Goal: Navigation & Orientation: Find specific page/section

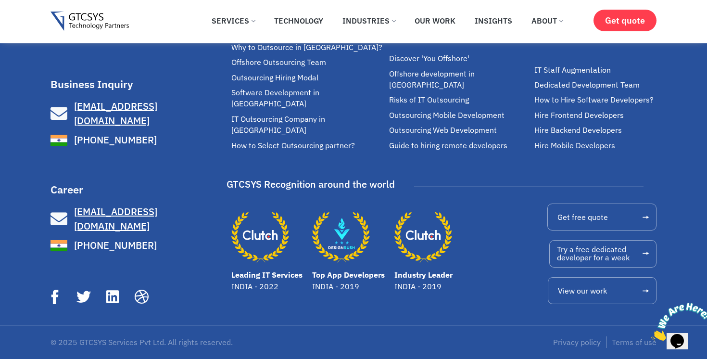
scroll to position [2384, 0]
click at [444, 22] on link "Our Work" at bounding box center [435, 20] width 55 height 21
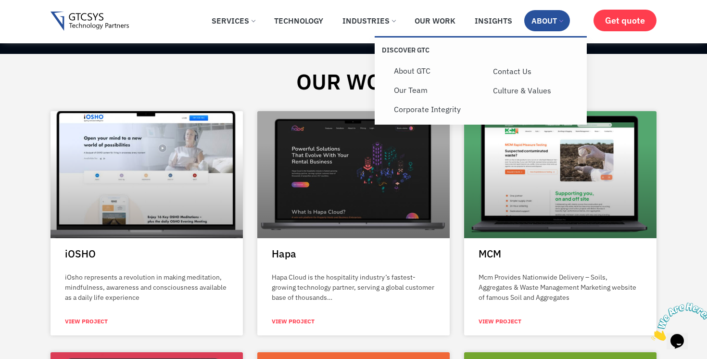
click at [549, 29] on link "About" at bounding box center [547, 20] width 46 height 21
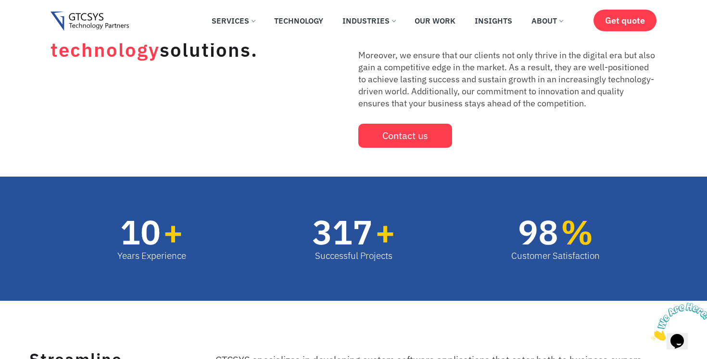
scroll to position [123, 0]
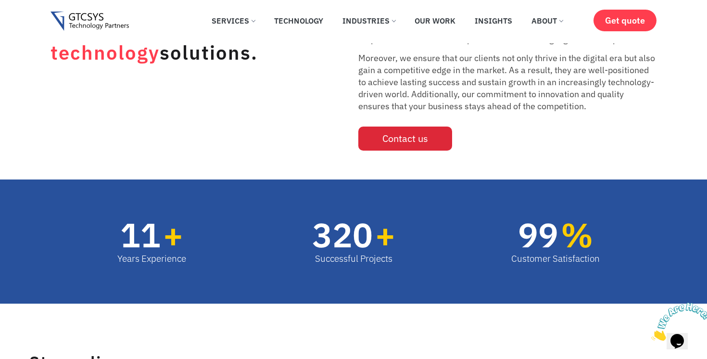
click at [397, 148] on link "Contact us" at bounding box center [405, 139] width 94 height 24
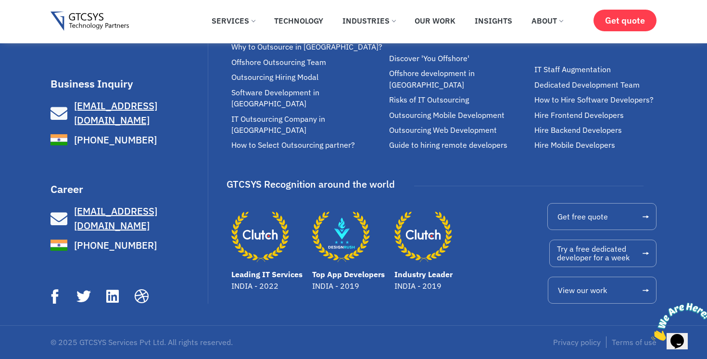
scroll to position [3100, 0]
